Goal: Information Seeking & Learning: Learn about a topic

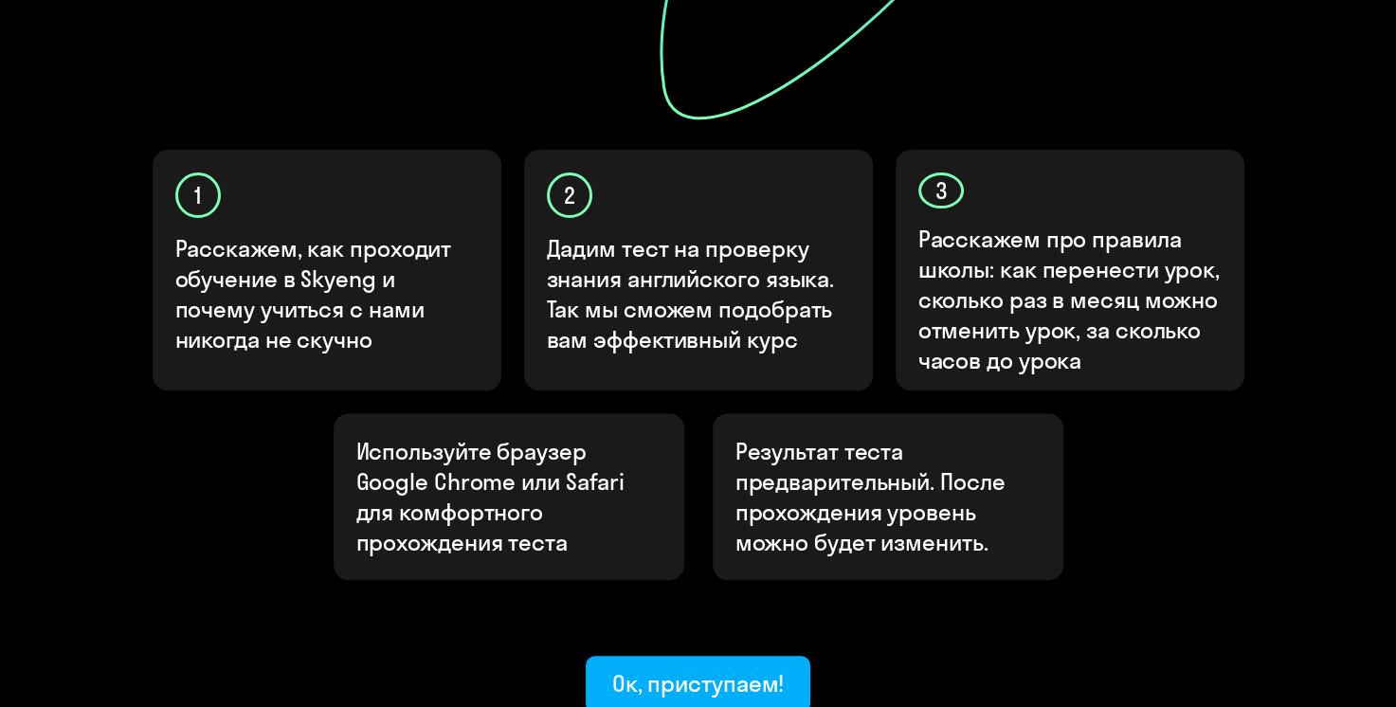
scroll to position [566, 0]
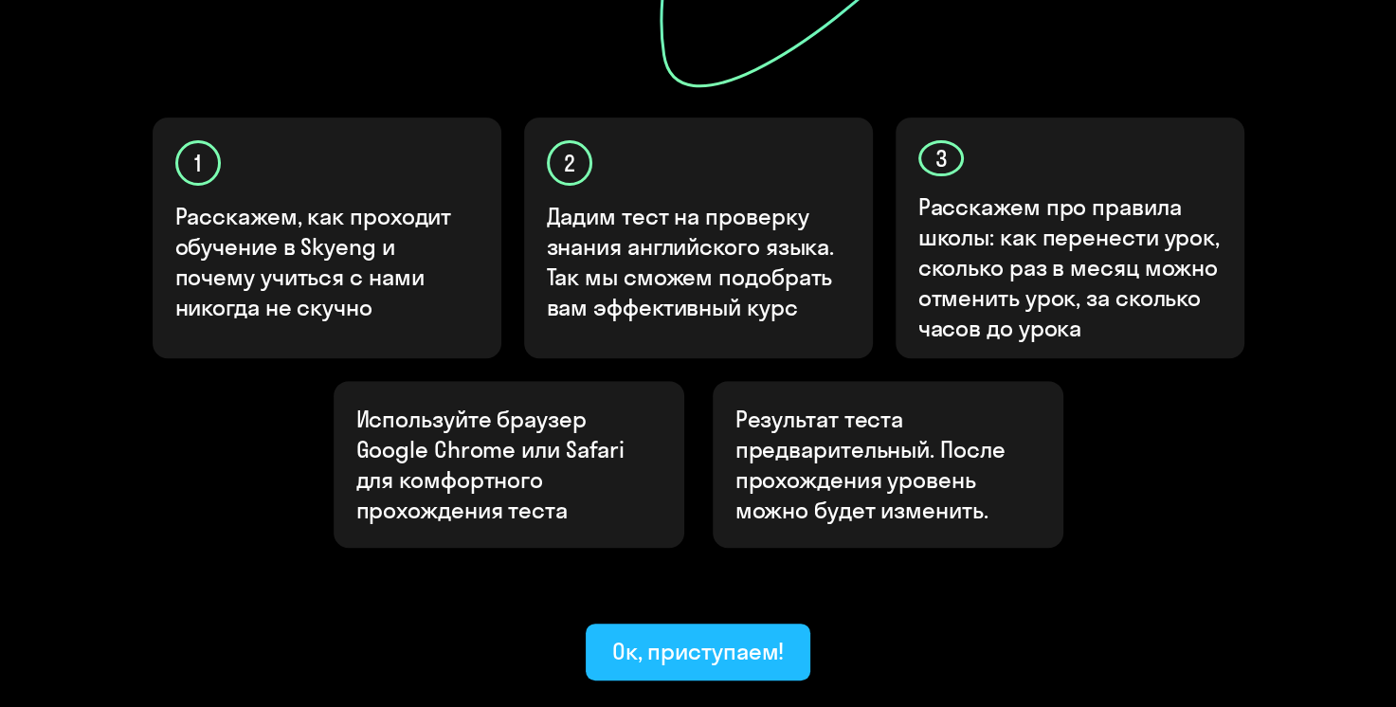
click at [688, 636] on div "Ок, приступаем!" at bounding box center [698, 651] width 172 height 30
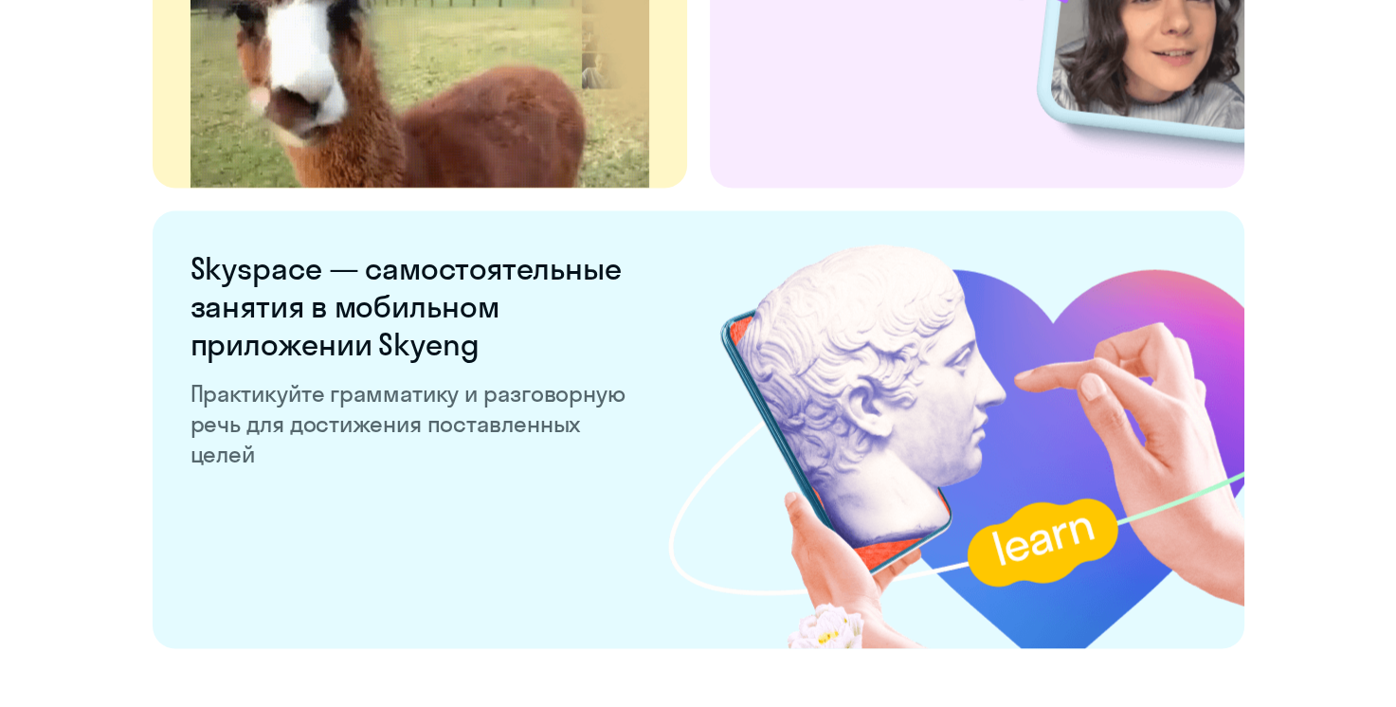
scroll to position [3685, 0]
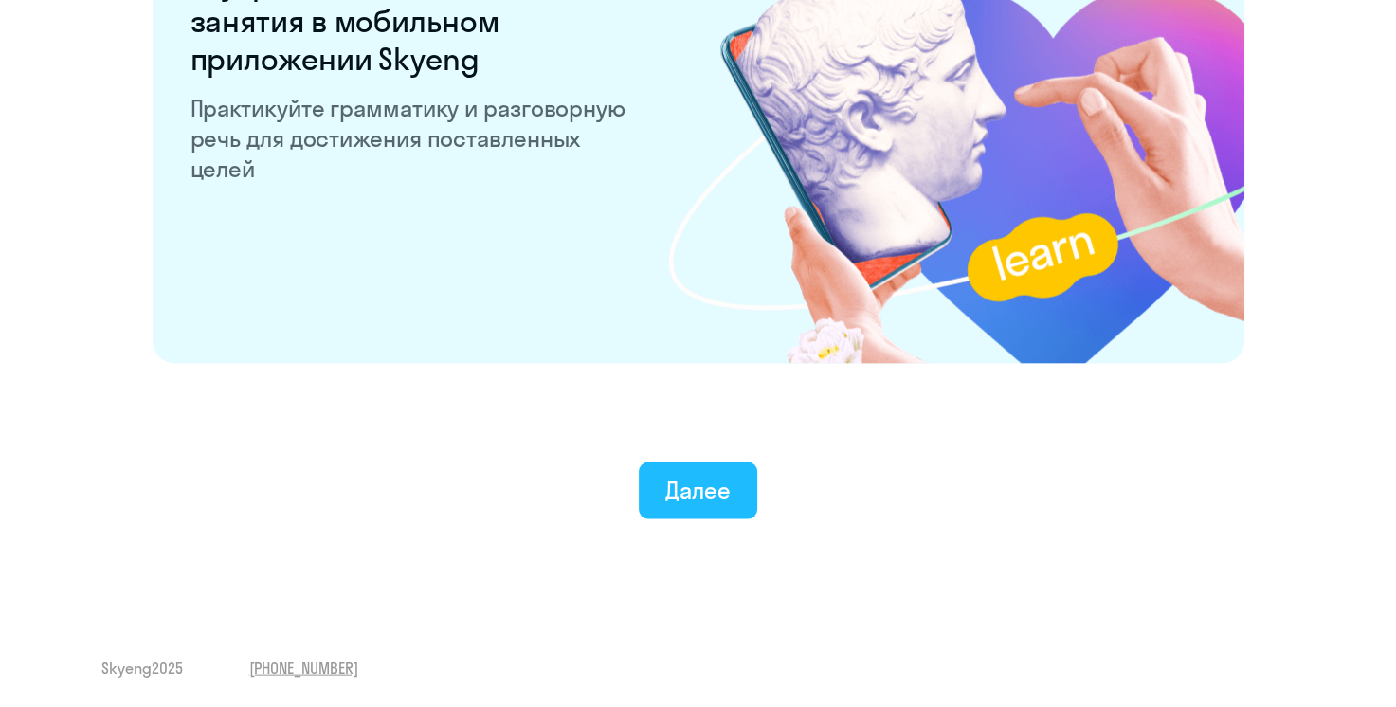
click at [724, 483] on div "Далее" at bounding box center [697, 490] width 65 height 30
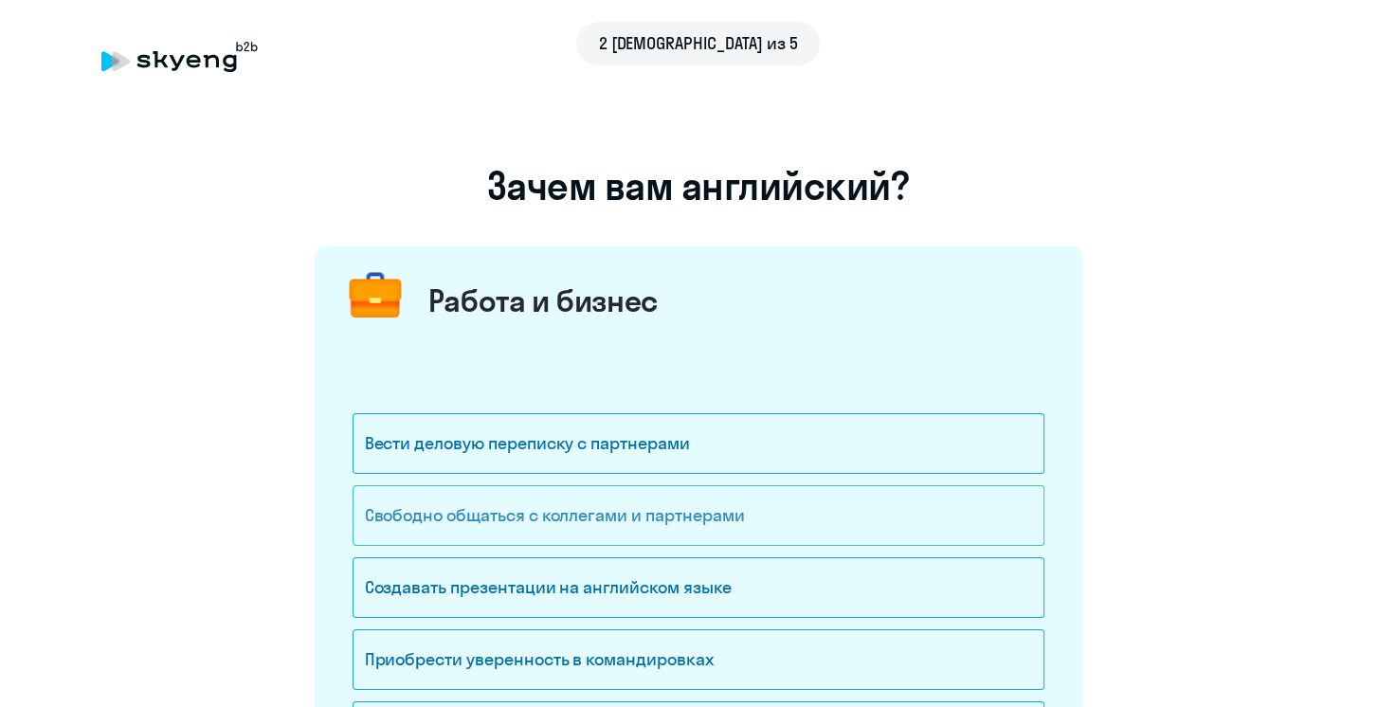
click at [637, 518] on div "Свободно общаться с коллегами и партнерами" at bounding box center [699, 515] width 692 height 61
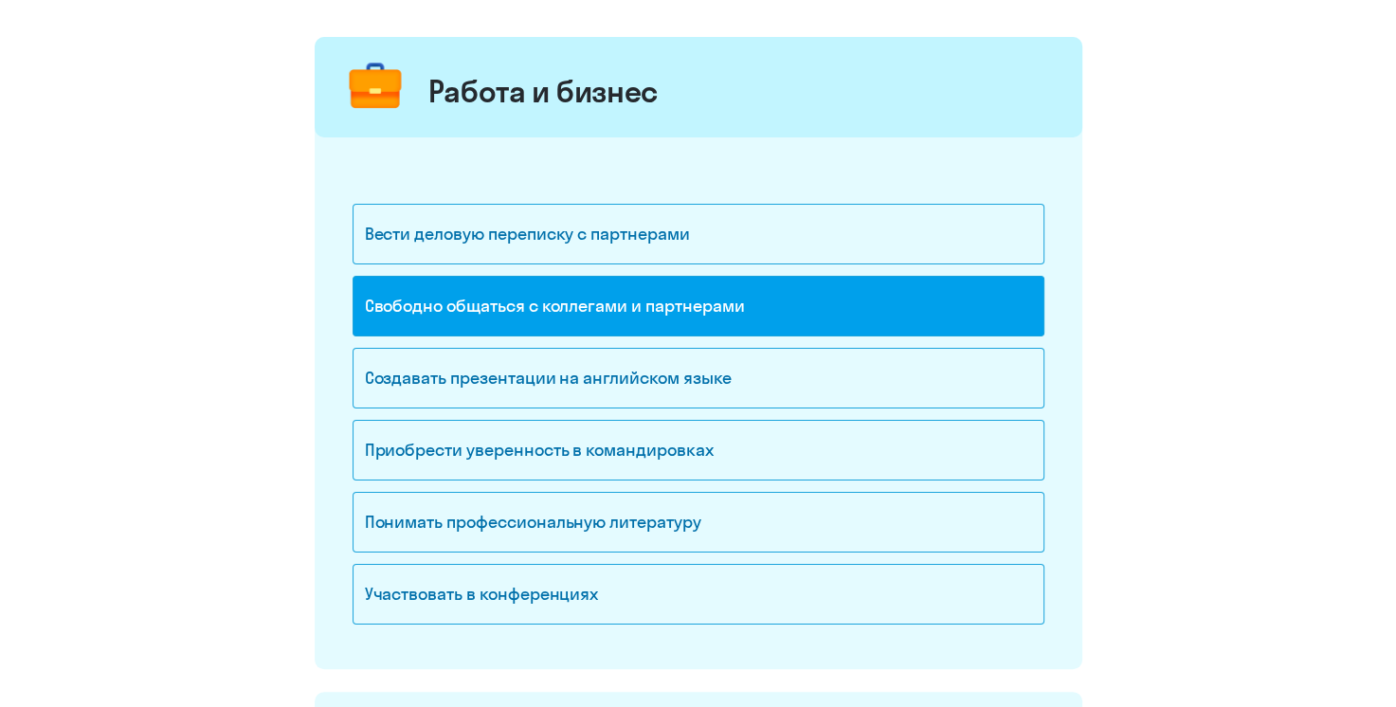
scroll to position [474, 0]
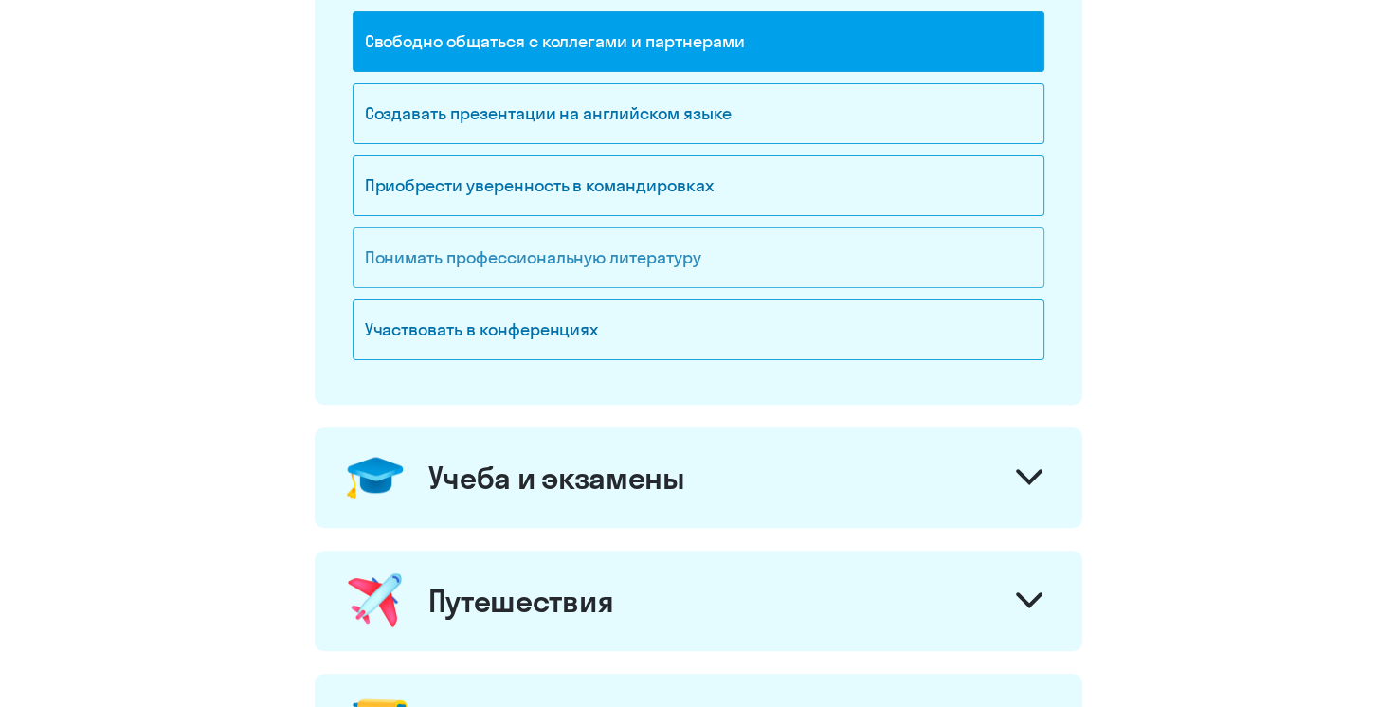
click at [665, 267] on div "Понимать профессиональную литературу" at bounding box center [699, 257] width 692 height 61
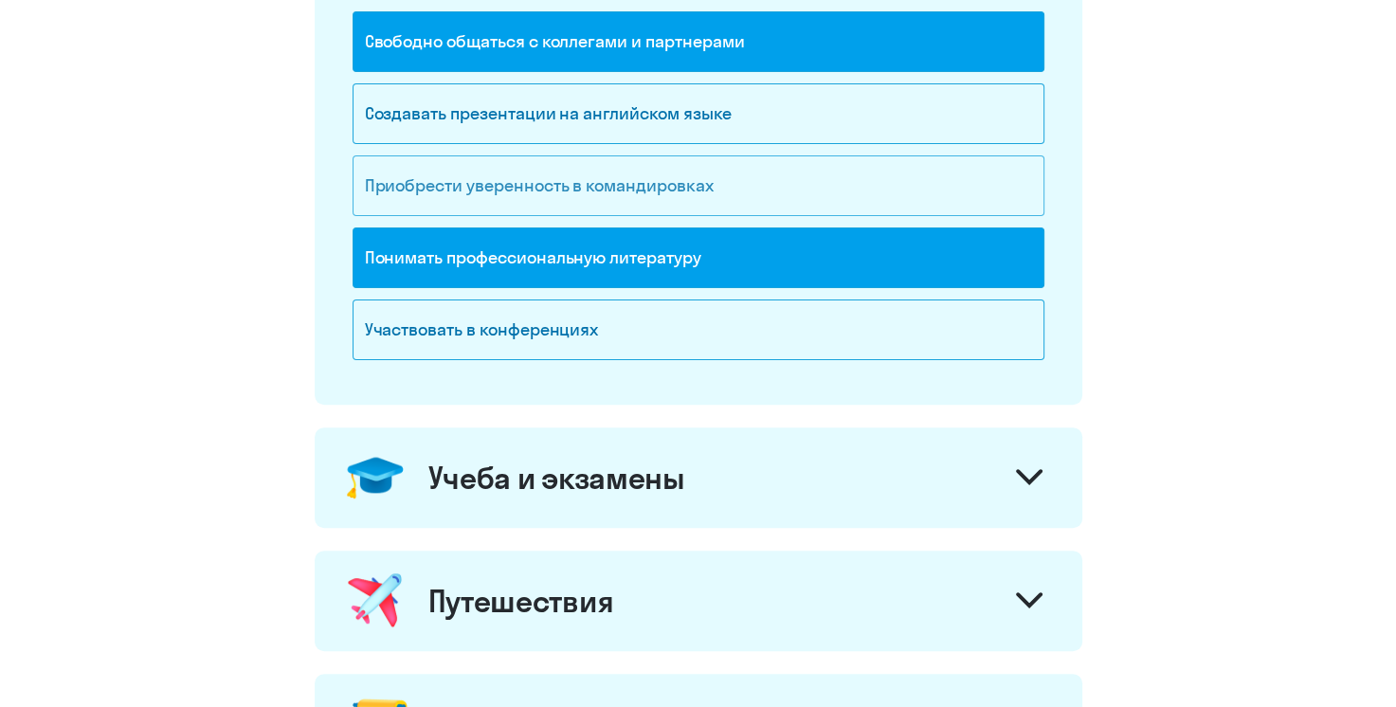
click at [664, 189] on div "Приобрести уверенность в командировках" at bounding box center [699, 185] width 692 height 61
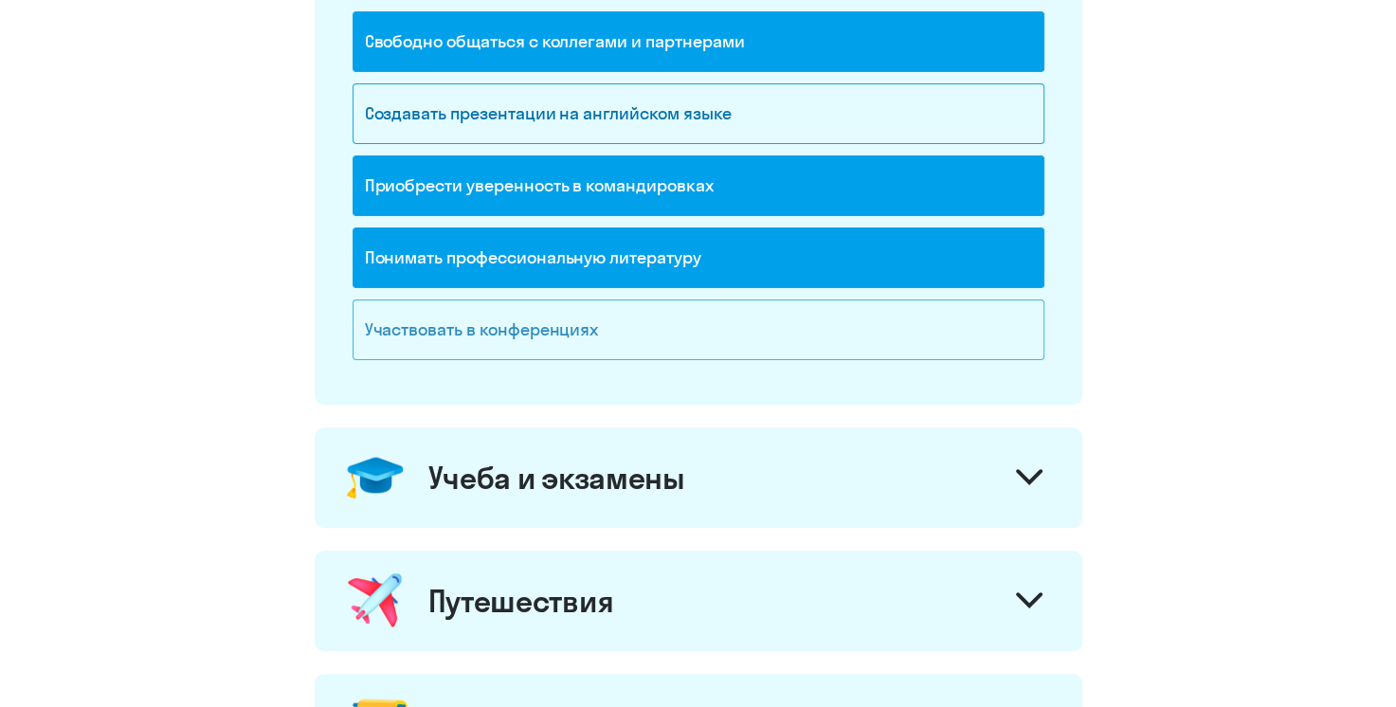
click at [607, 340] on div "Участвовать в конференциях" at bounding box center [699, 330] width 692 height 61
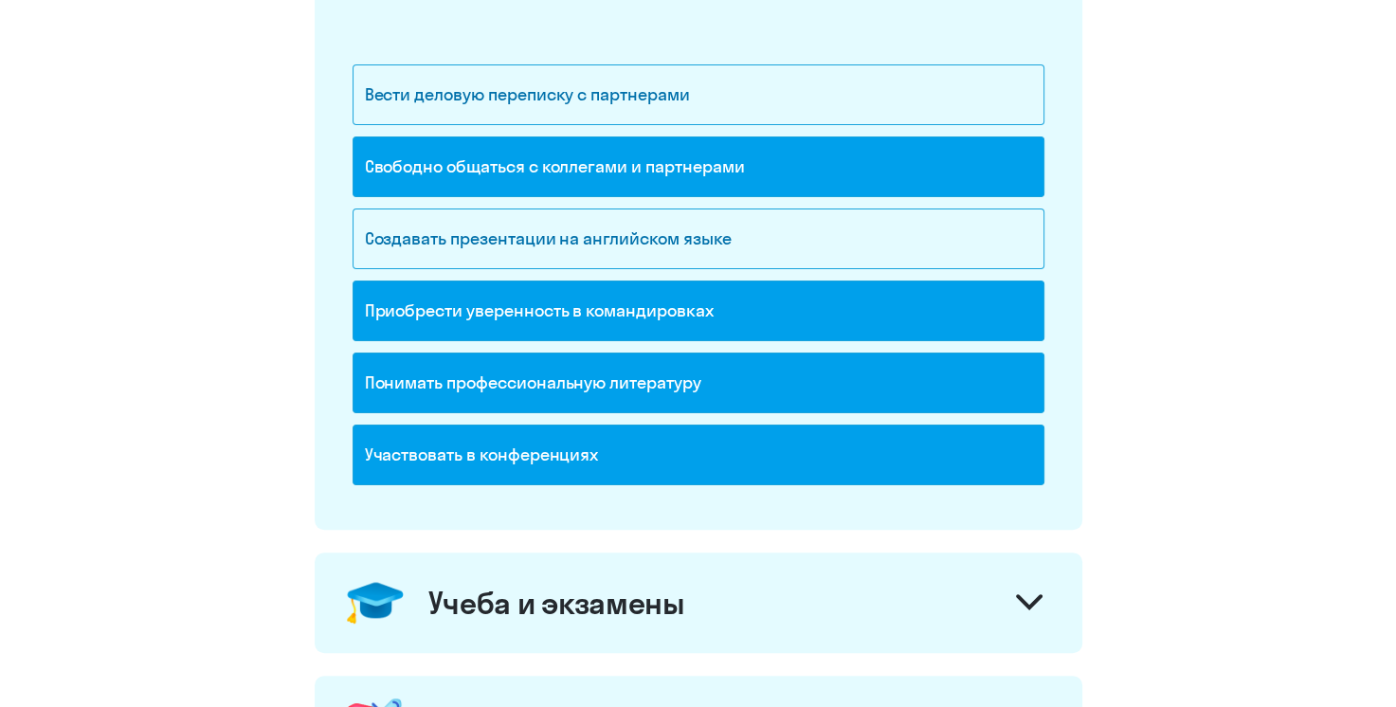
scroll to position [95, 0]
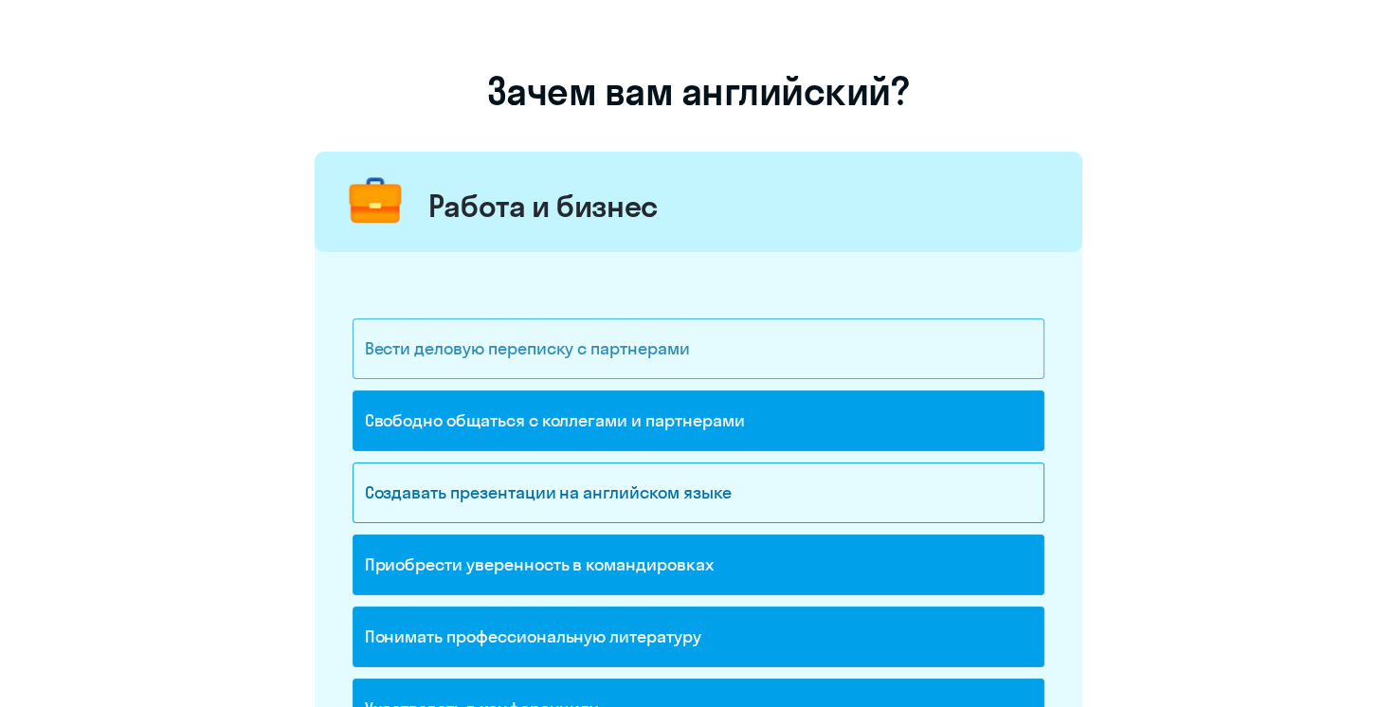
click at [607, 351] on div "Вести деловую переписку с партнерами" at bounding box center [699, 348] width 692 height 61
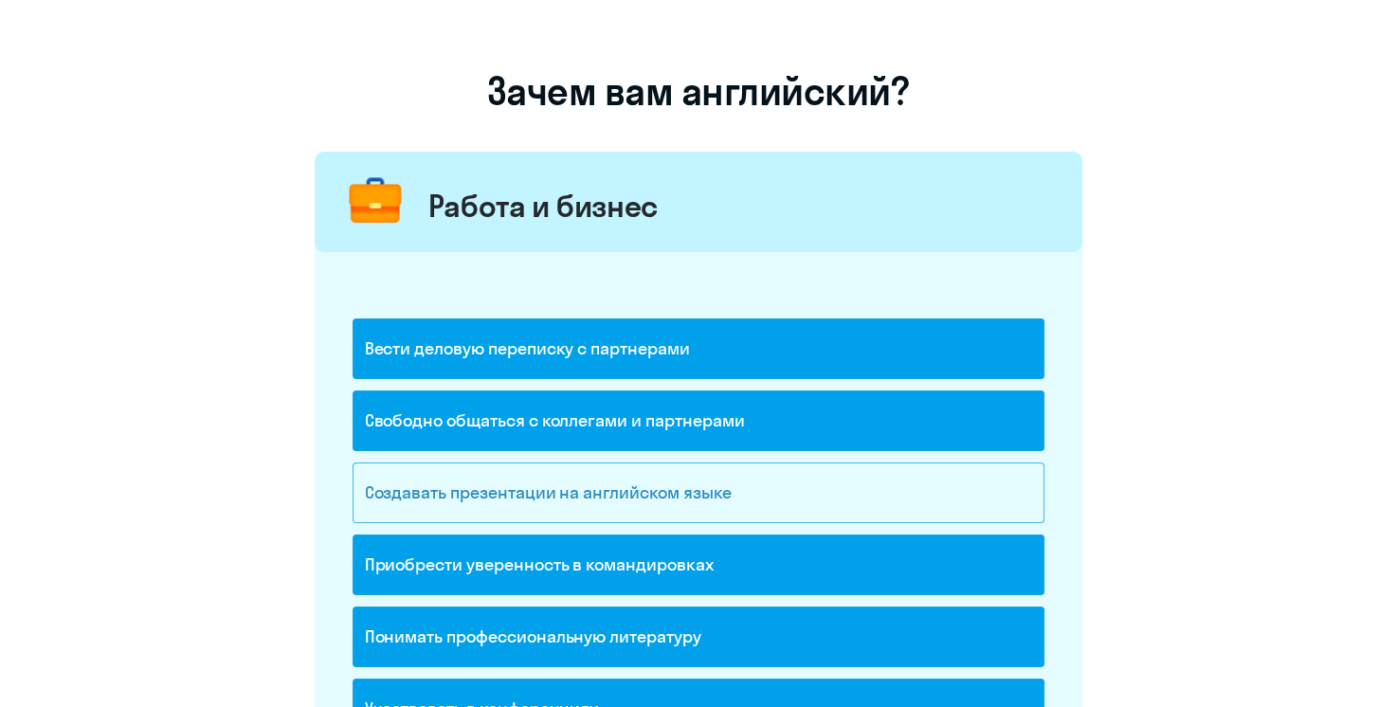
click at [624, 482] on div "Создавать презентации на английском языке" at bounding box center [699, 493] width 692 height 61
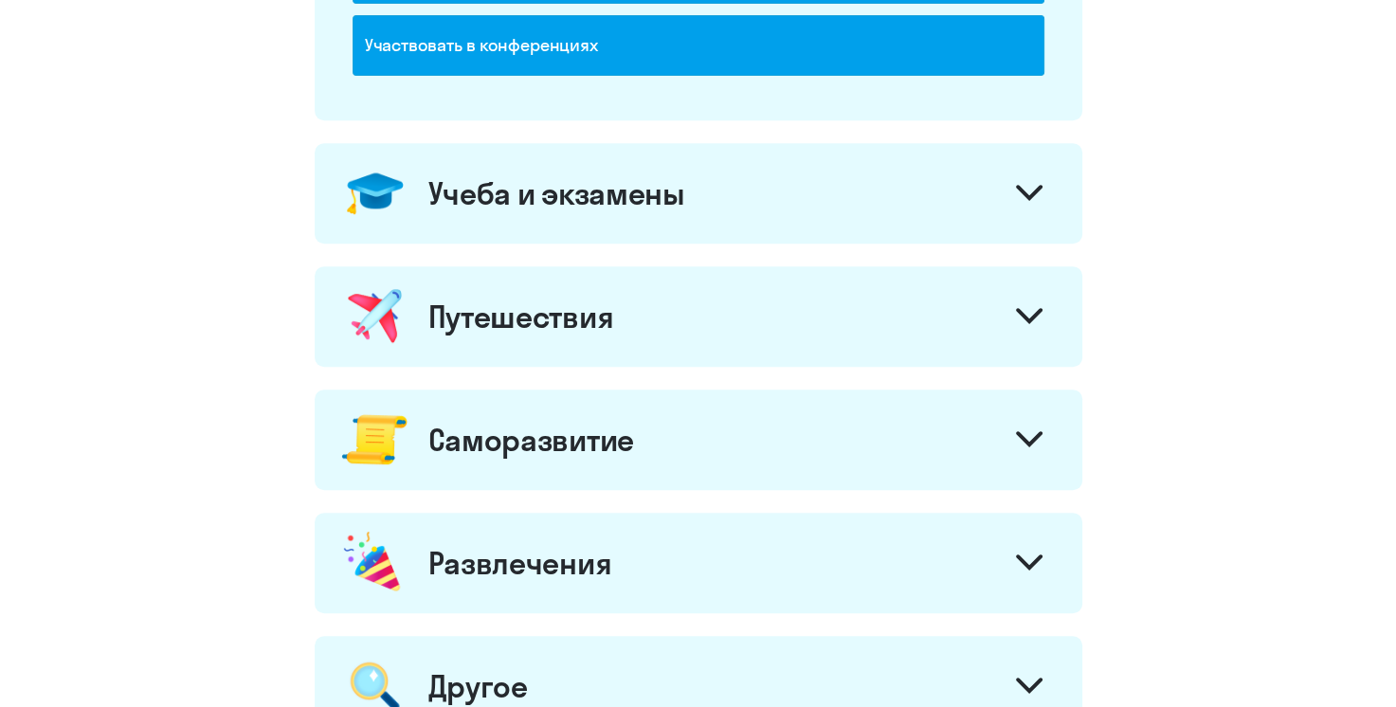
scroll to position [1099, 0]
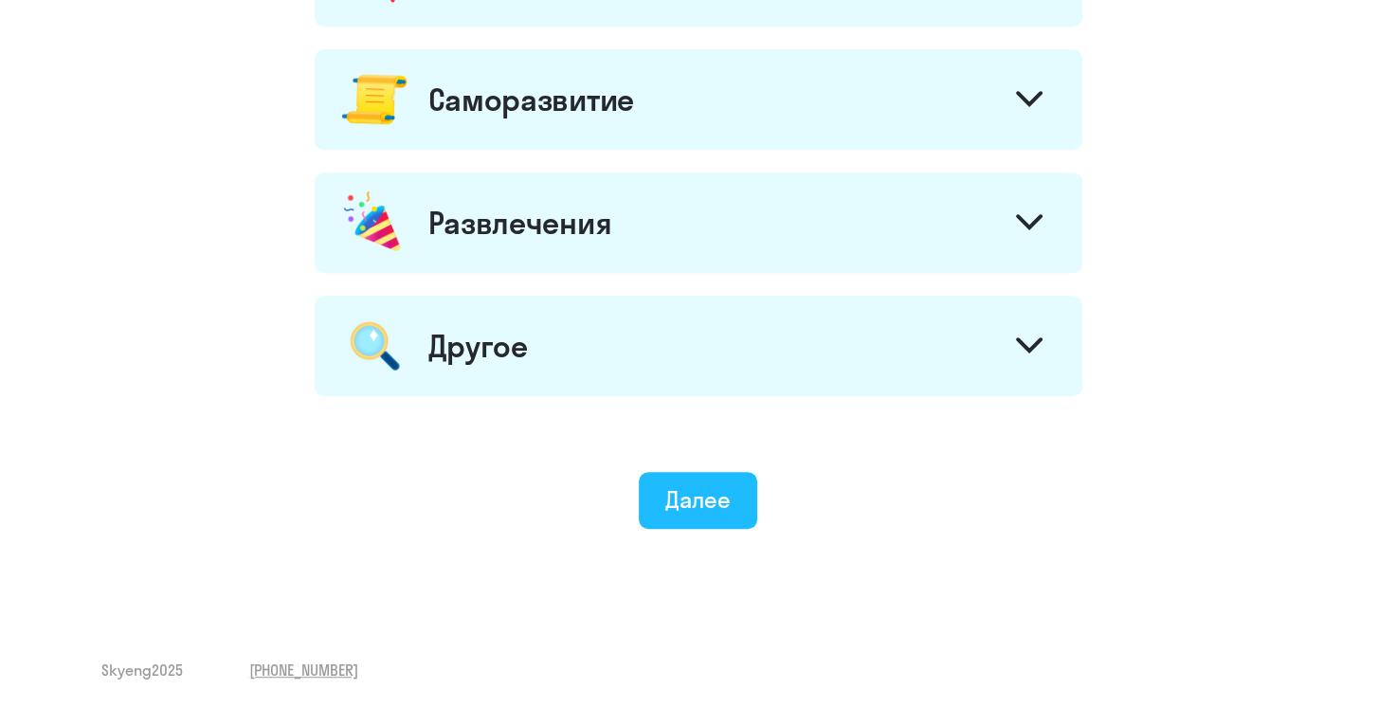
click at [708, 503] on div "Далее" at bounding box center [697, 499] width 65 height 30
